Goal: Task Accomplishment & Management: Use online tool/utility

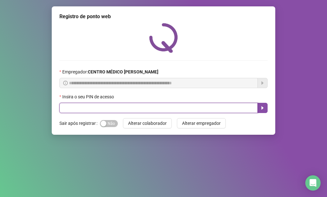
click at [213, 104] on input "text" at bounding box center [158, 108] width 198 height 10
type input "*****"
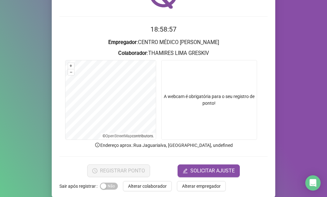
scroll to position [52, 0]
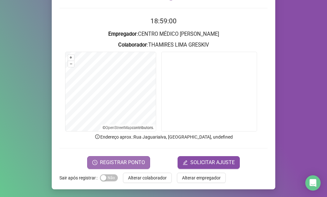
click at [134, 157] on button "REGISTRAR PONTO" at bounding box center [118, 162] width 63 height 13
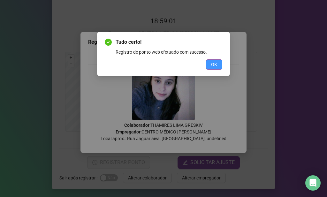
click at [214, 61] on button "OK" at bounding box center [214, 64] width 16 height 10
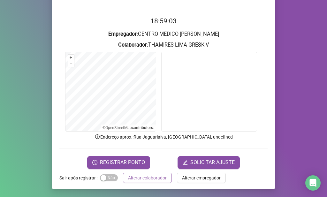
click at [155, 182] on button "Alterar colaborador" at bounding box center [147, 178] width 49 height 10
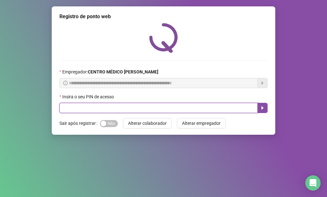
click at [84, 106] on input "text" at bounding box center [158, 108] width 198 height 10
type input "*****"
click at [263, 107] on icon "caret-right" at bounding box center [262, 107] width 5 height 5
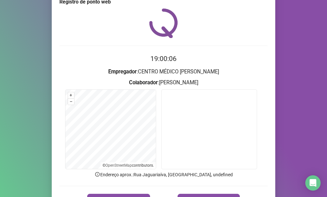
scroll to position [52, 0]
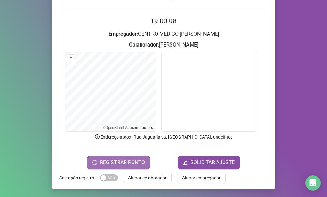
click at [136, 157] on button "REGISTRAR PONTO" at bounding box center [118, 162] width 63 height 13
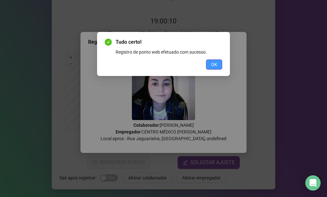
click at [211, 64] on span "OK" at bounding box center [214, 64] width 6 height 7
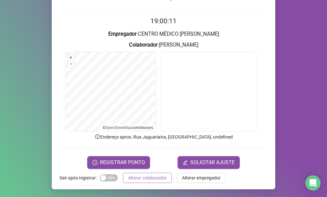
click at [152, 174] on span "Alterar colaborador" at bounding box center [147, 177] width 39 height 7
